Goal: Task Accomplishment & Management: Manage account settings

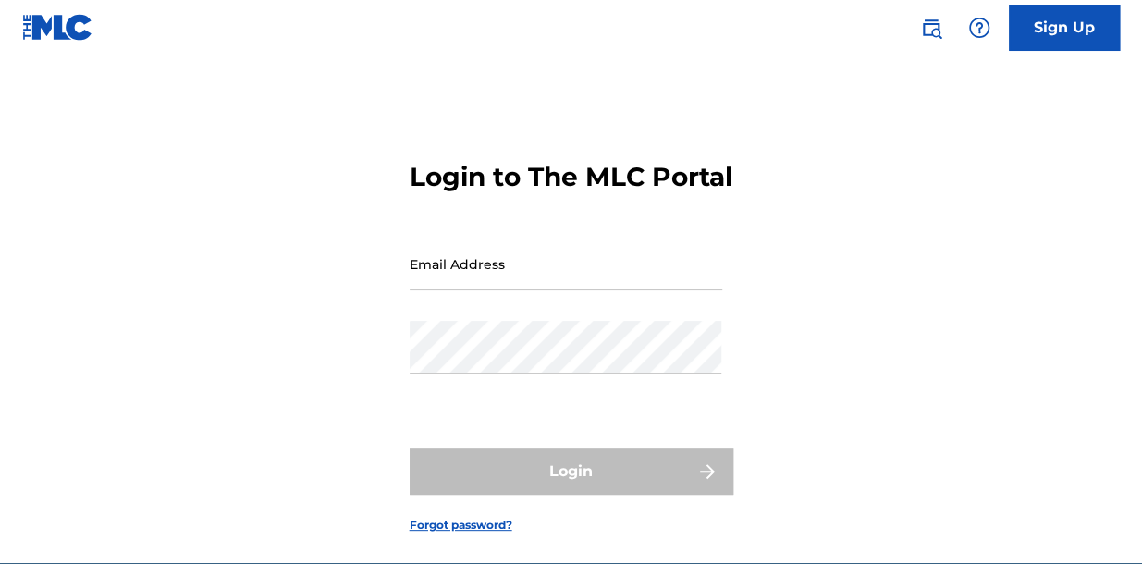
click at [556, 290] on input "Email Address" at bounding box center [566, 264] width 313 height 53
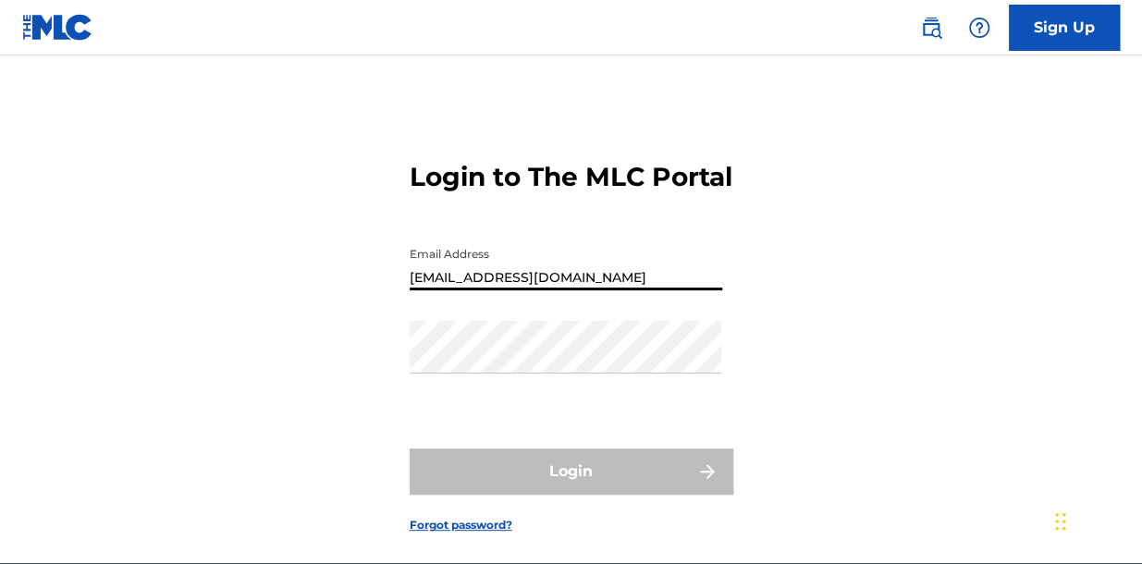
type input "[EMAIL_ADDRESS][DOMAIN_NAME]"
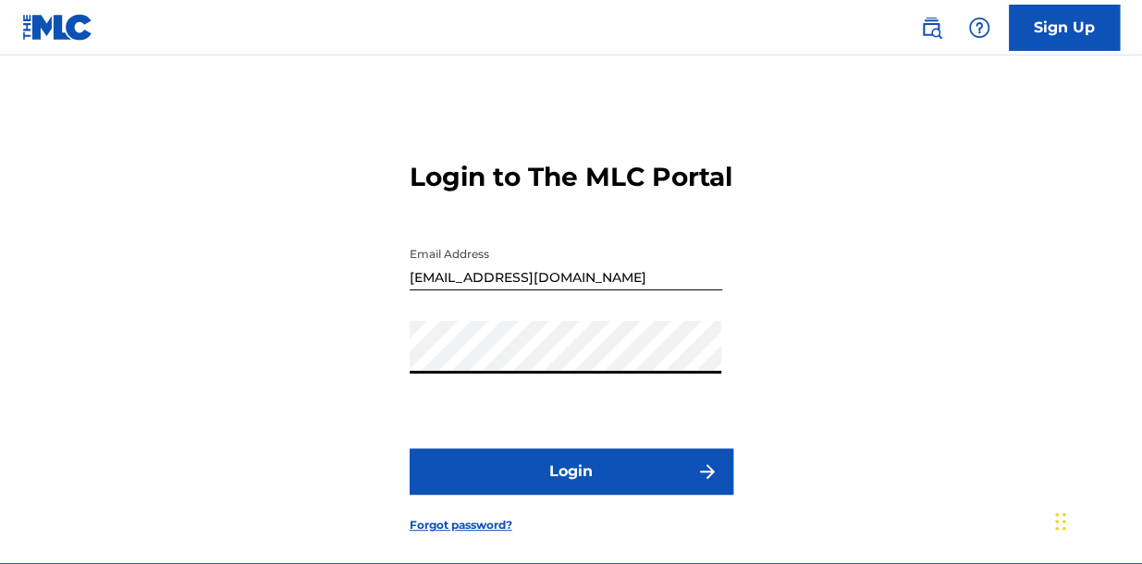
click at [589, 495] on button "Login" at bounding box center [572, 471] width 324 height 46
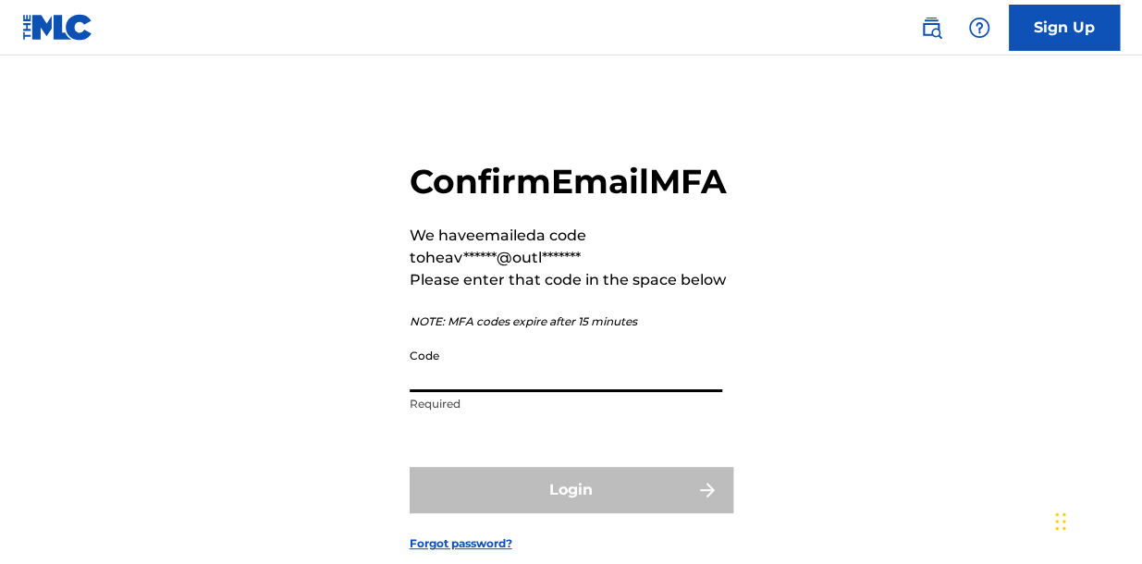
click at [485, 392] on input "Code" at bounding box center [566, 365] width 313 height 53
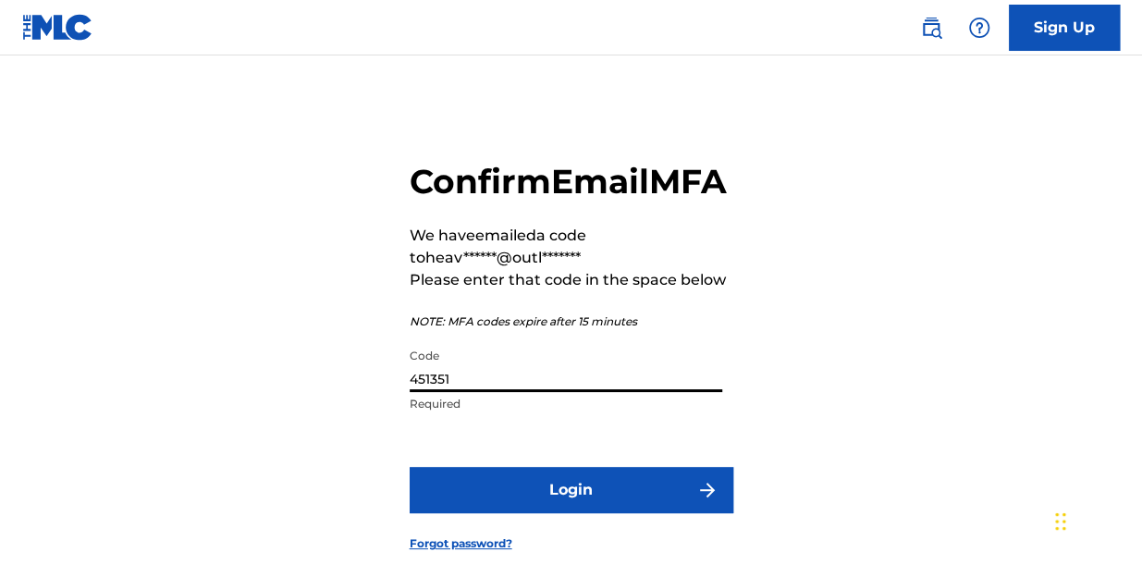
type input "451351"
click at [573, 513] on button "Login" at bounding box center [572, 490] width 324 height 46
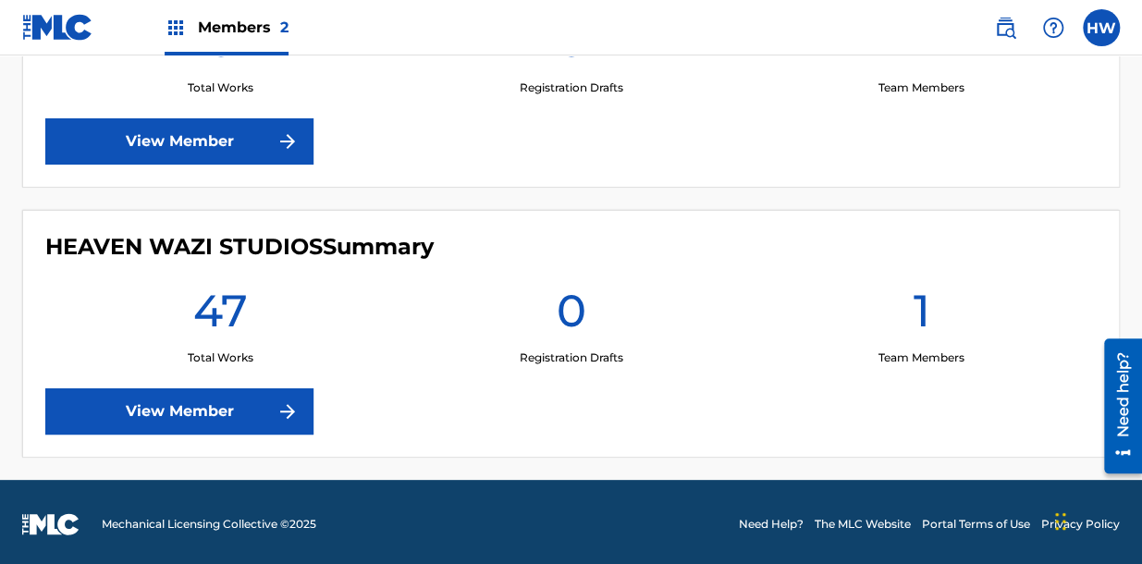
scroll to position [651, 0]
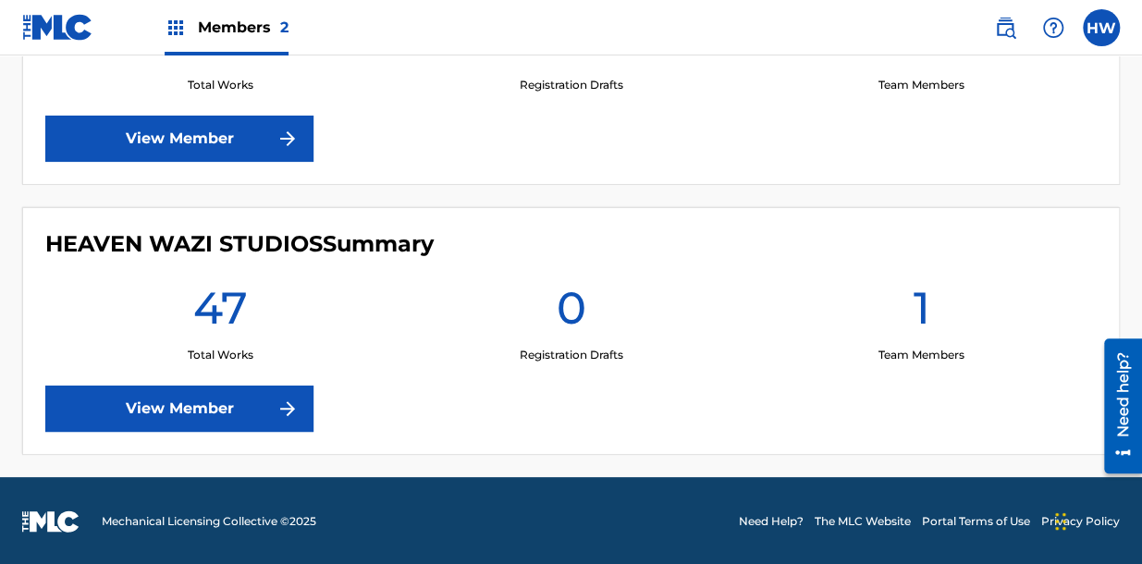
click at [190, 404] on link "View Member" at bounding box center [179, 409] width 268 height 46
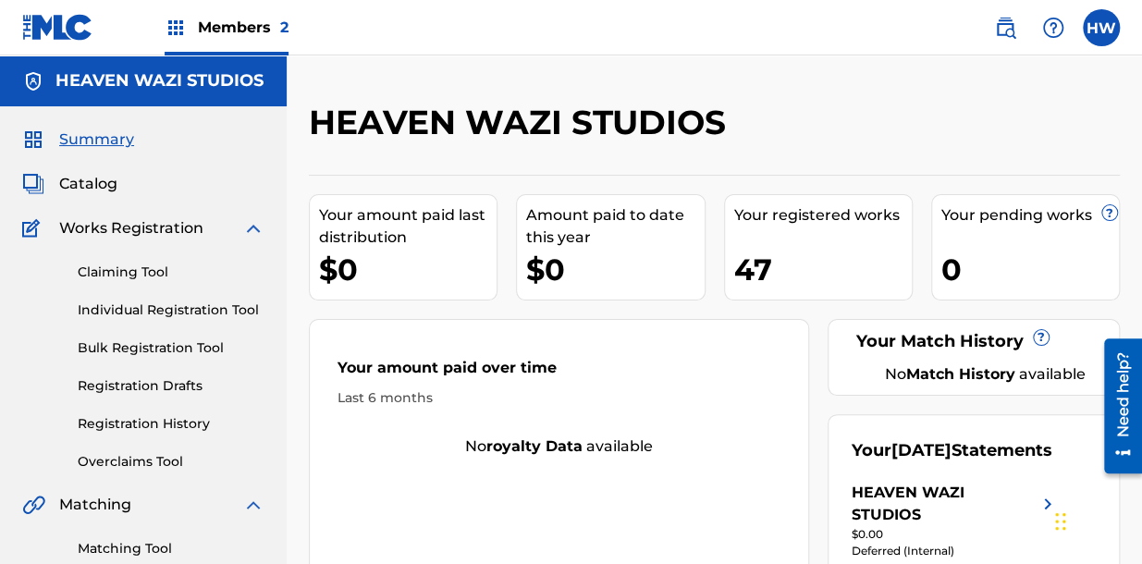
scroll to position [581, 0]
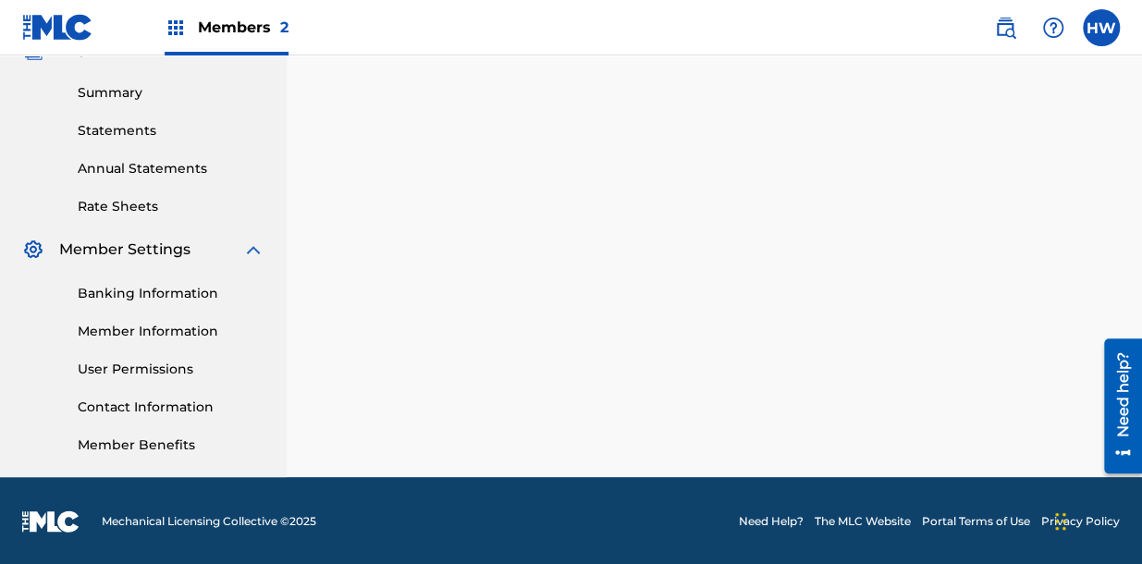
click at [152, 292] on link "Banking Information" at bounding box center [171, 293] width 187 height 19
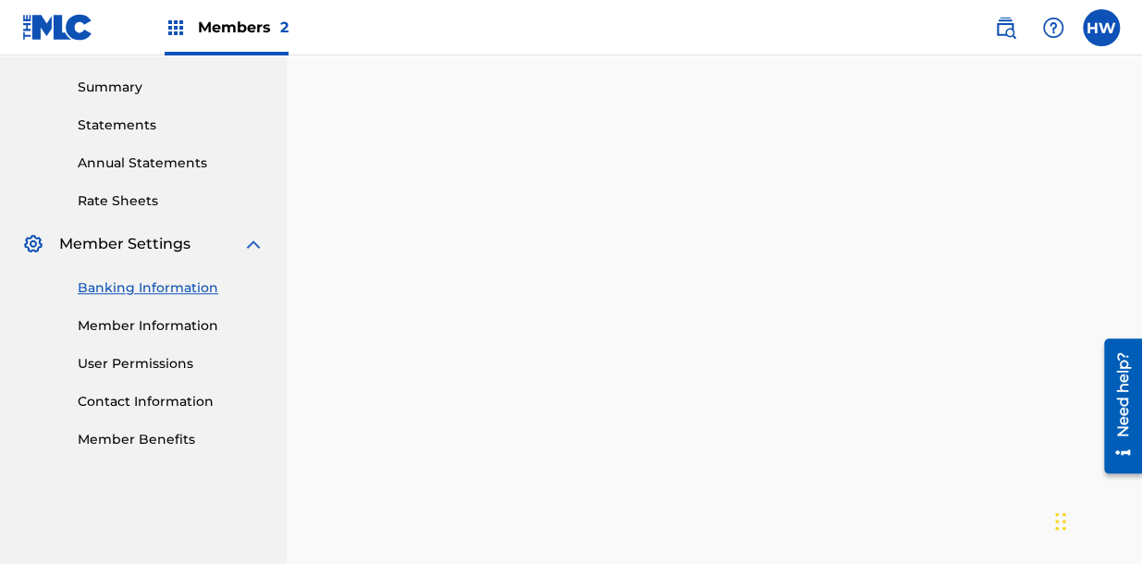
scroll to position [575, 0]
